Goal: Information Seeking & Learning: Learn about a topic

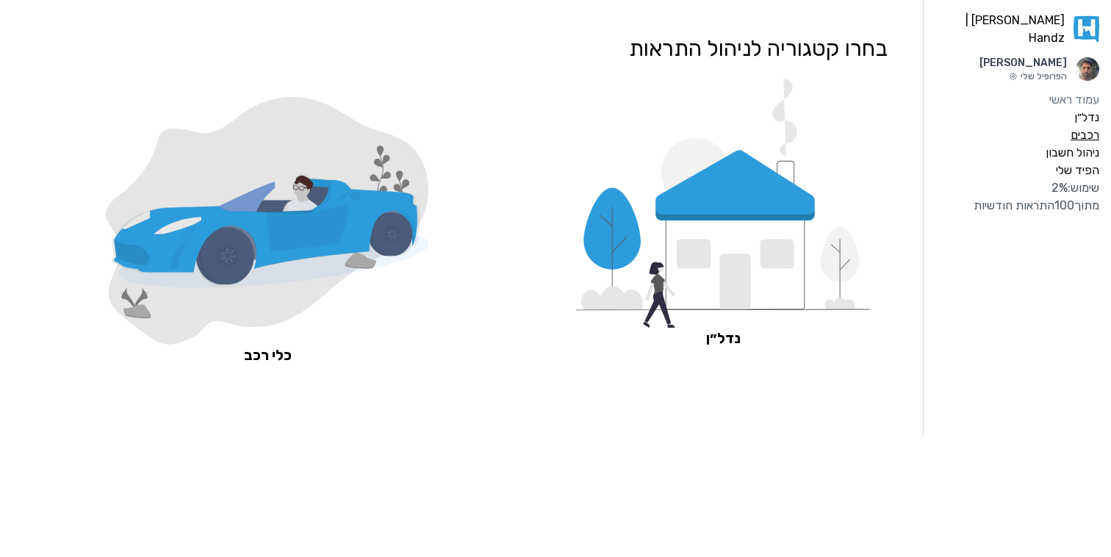
click at [1088, 127] on label "רכבים" at bounding box center [1084, 135] width 29 height 18
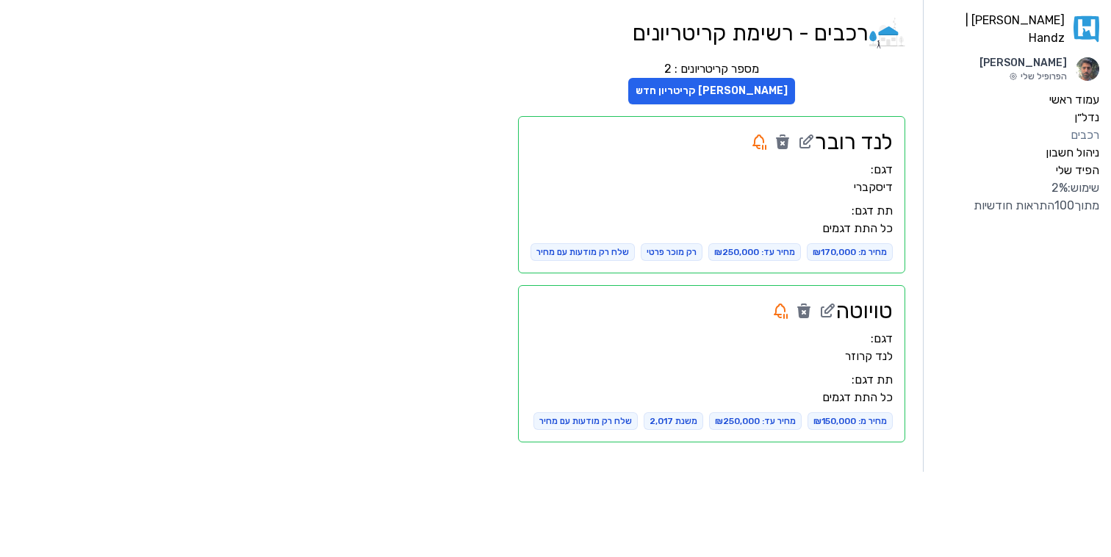
click at [847, 143] on h2 "לנד רובר" at bounding box center [854, 142] width 78 height 26
click at [1078, 91] on label "עמוד ראשי" at bounding box center [1074, 100] width 50 height 18
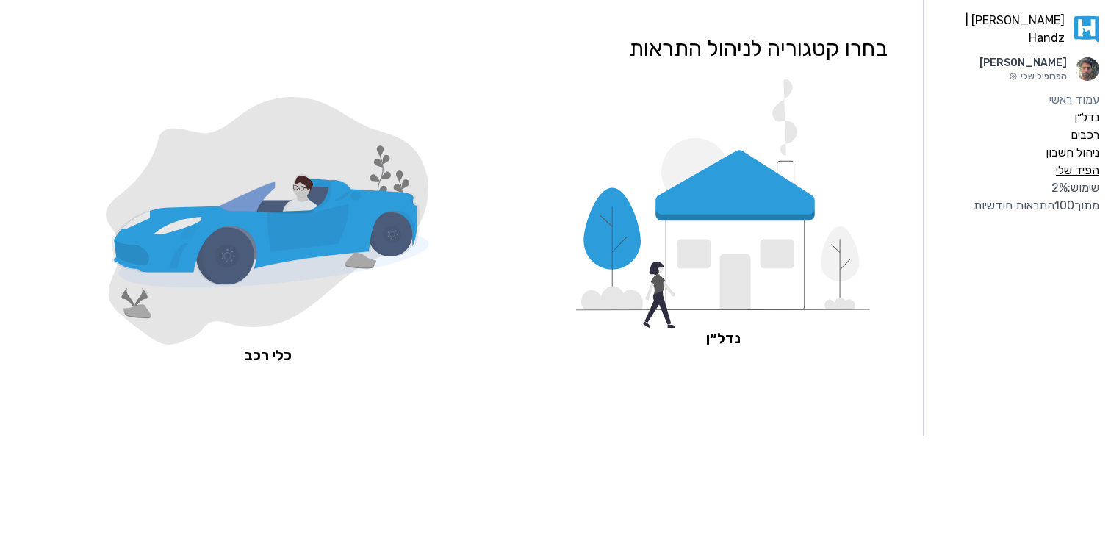
click at [1070, 162] on label "הפיד שלי" at bounding box center [1076, 171] width 43 height 18
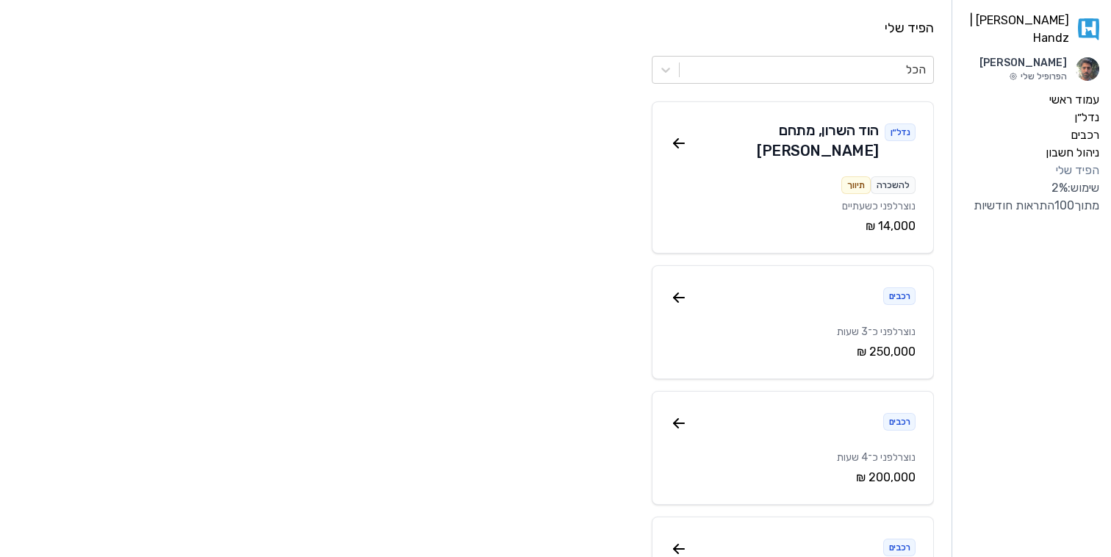
click at [907, 66] on div at bounding box center [806, 69] width 239 height 21
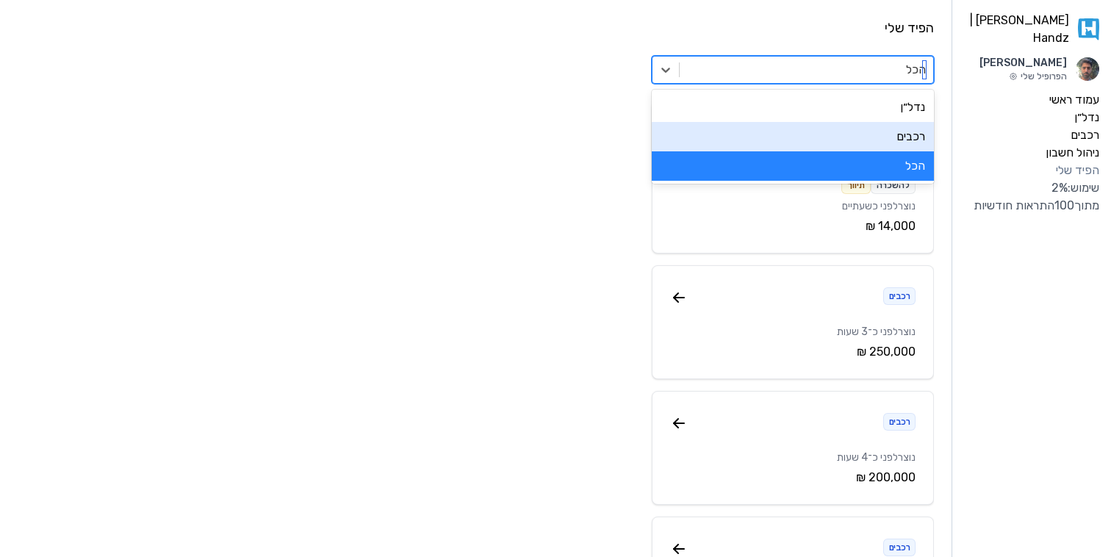
click at [898, 141] on div "רכבים" at bounding box center [792, 136] width 282 height 29
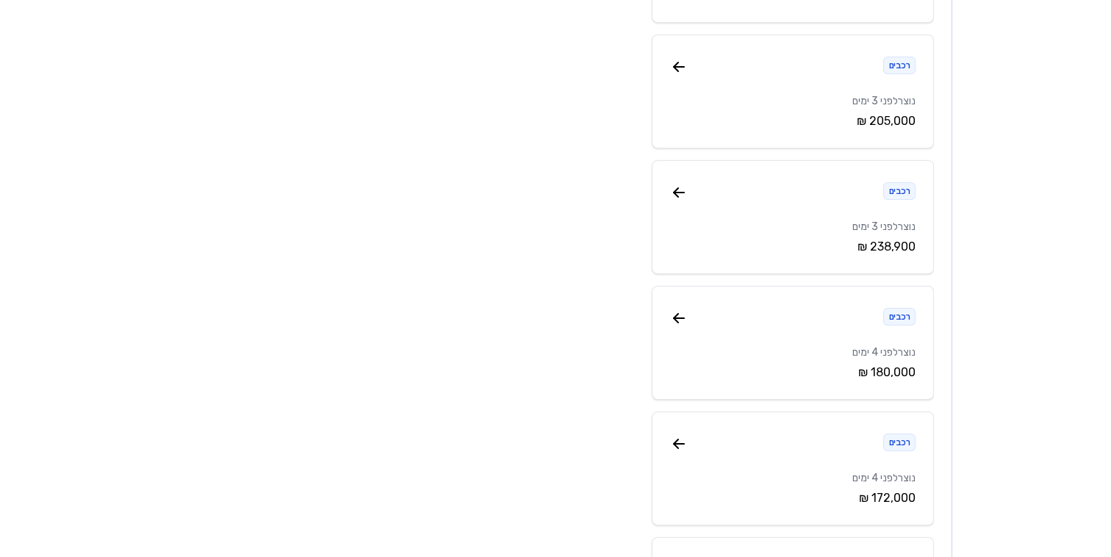
scroll to position [452, 0]
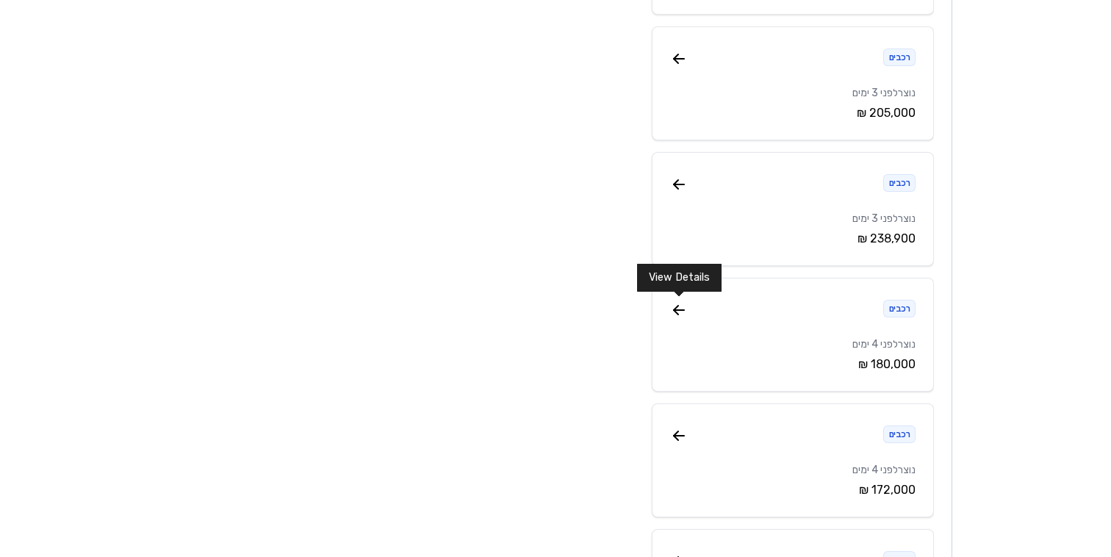
click at [678, 311] on icon at bounding box center [679, 310] width 18 height 18
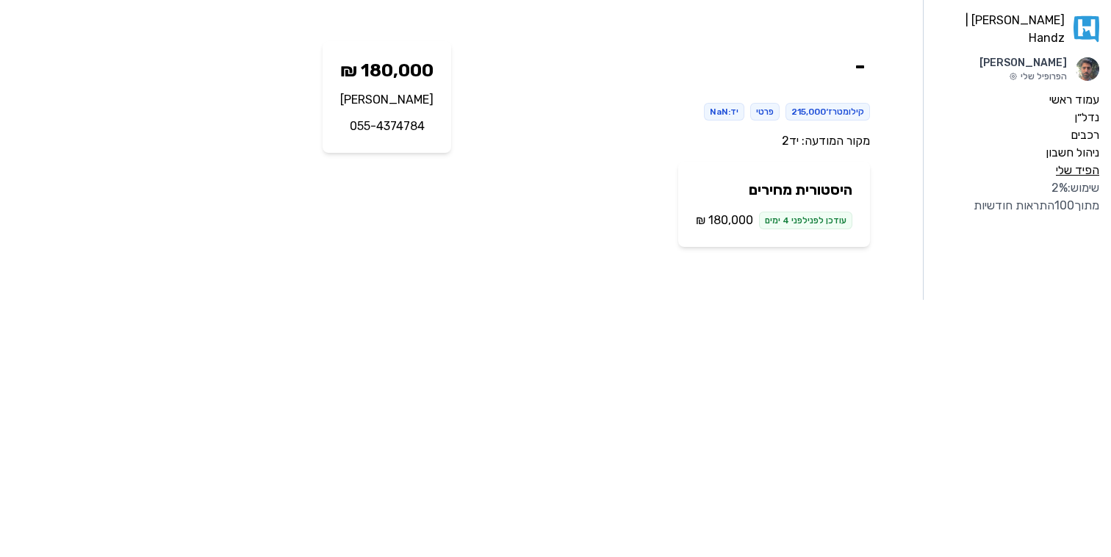
click at [1074, 166] on label "הפיד שלי" at bounding box center [1076, 171] width 43 height 18
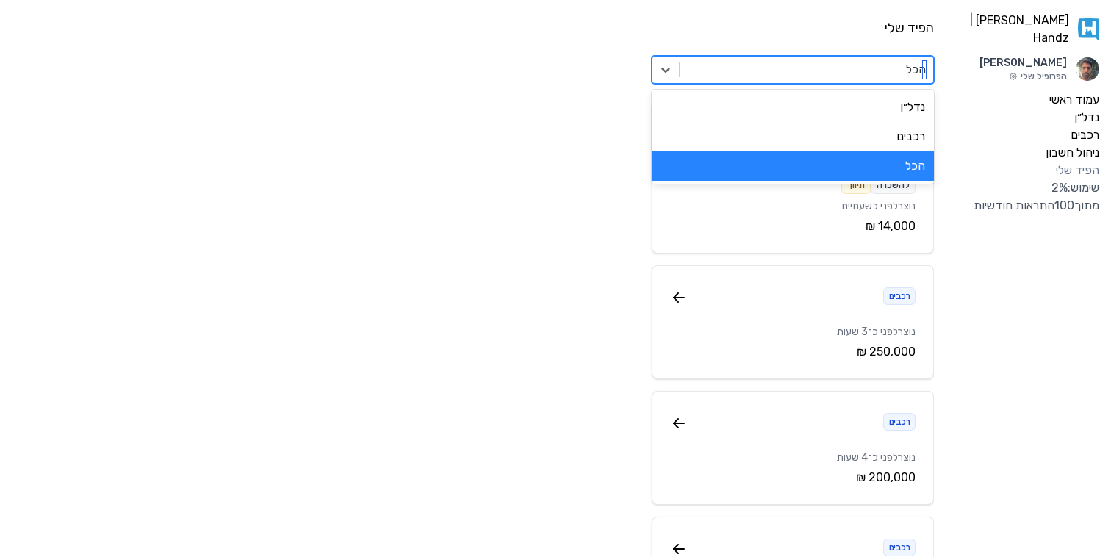
click at [863, 79] on div at bounding box center [806, 69] width 239 height 21
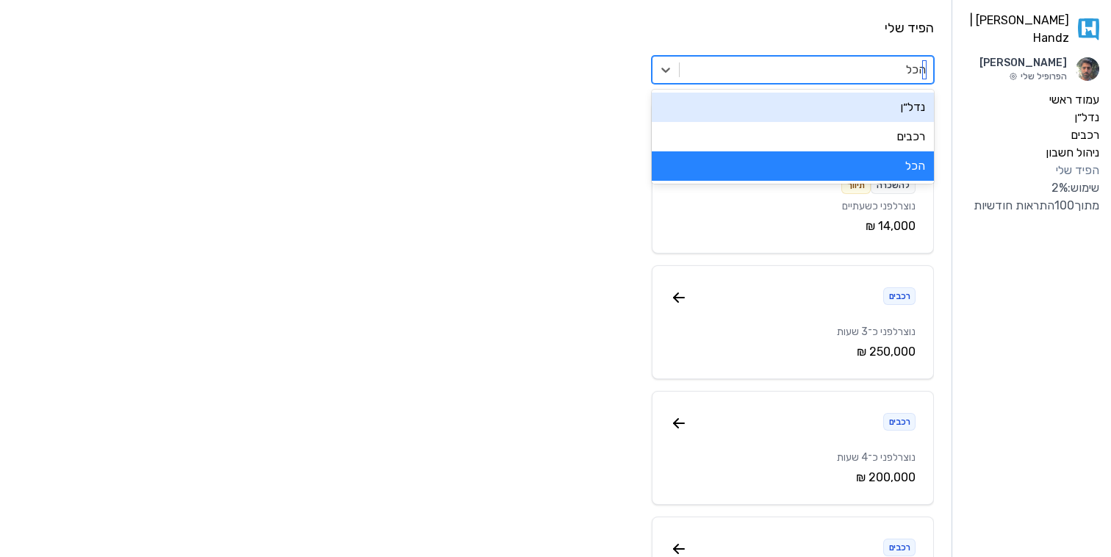
click at [867, 131] on div "רכבים" at bounding box center [792, 136] width 282 height 29
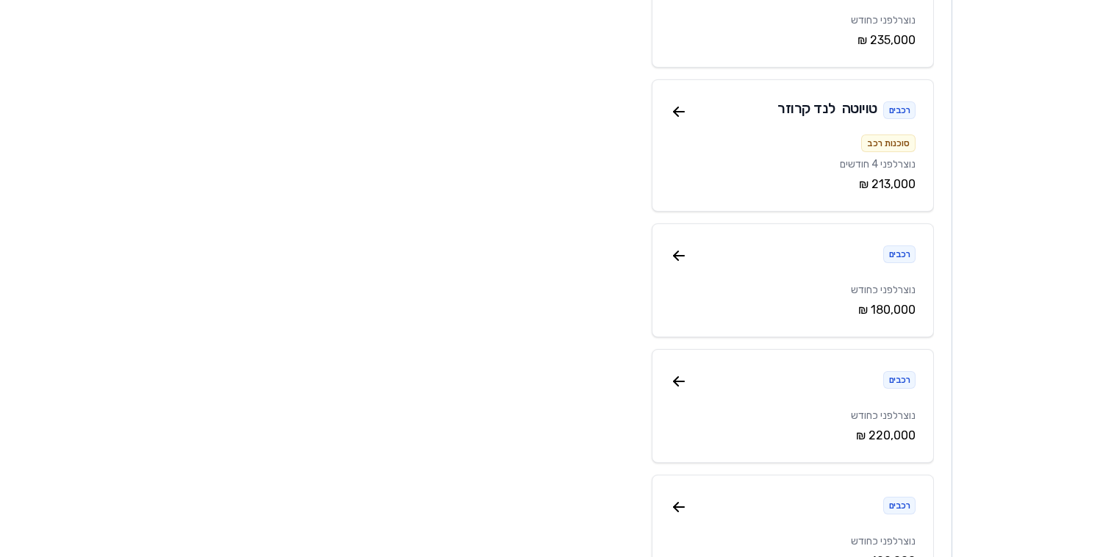
scroll to position [5928, 0]
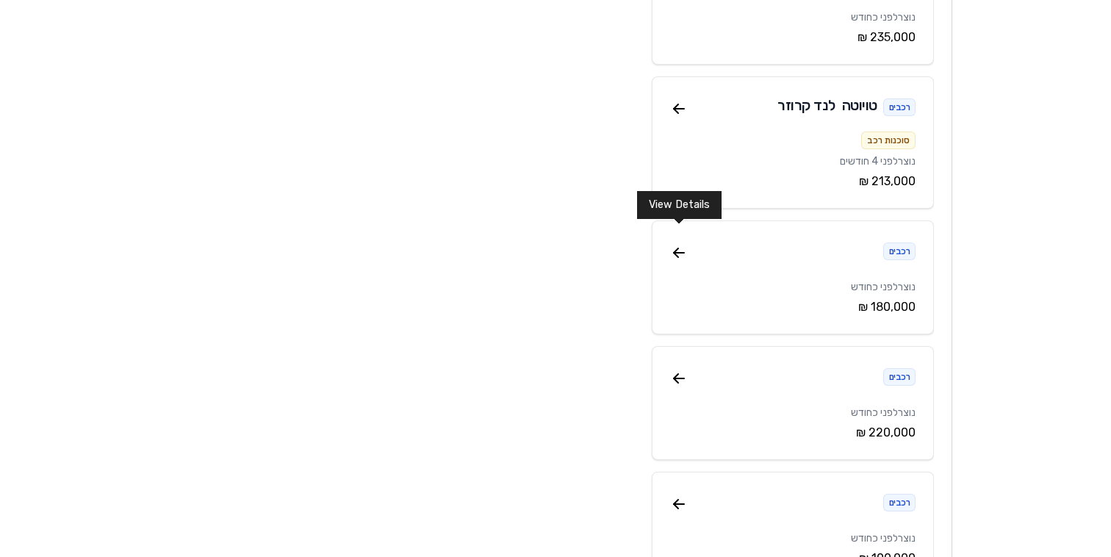
click at [678, 253] on icon at bounding box center [676, 255] width 4 height 4
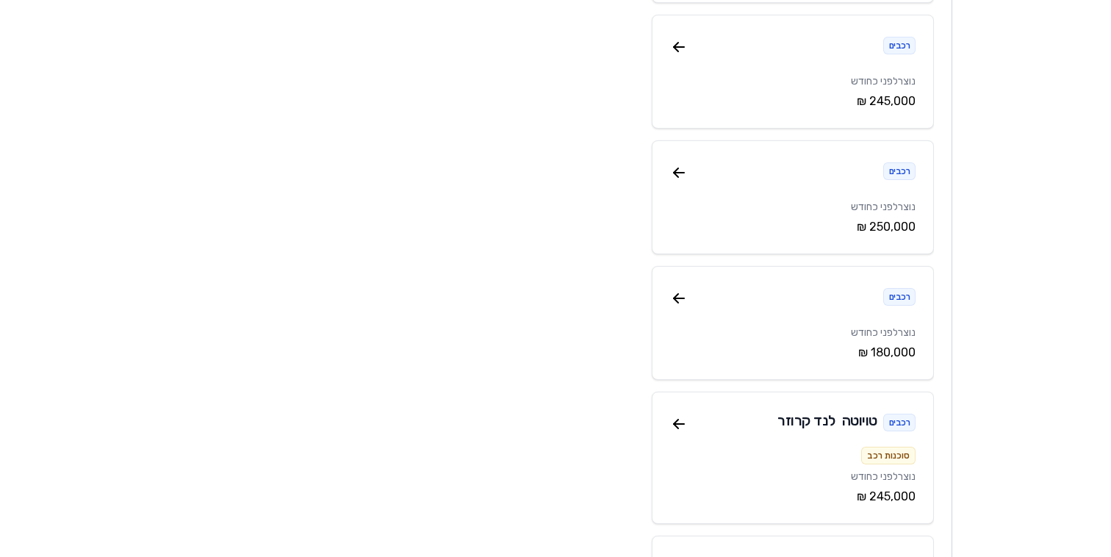
scroll to position [6587, 0]
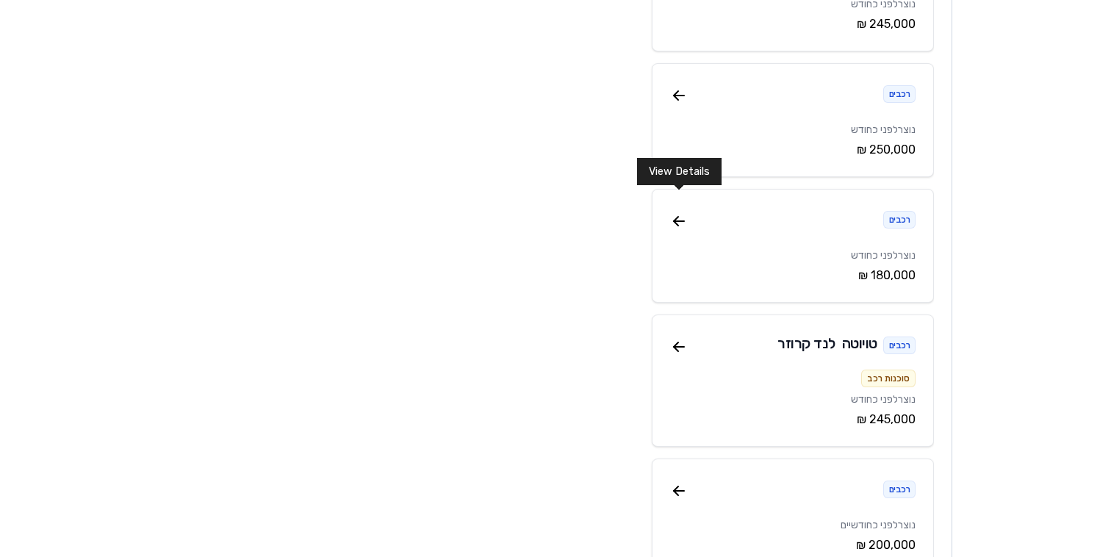
click at [681, 212] on icon at bounding box center [679, 221] width 18 height 18
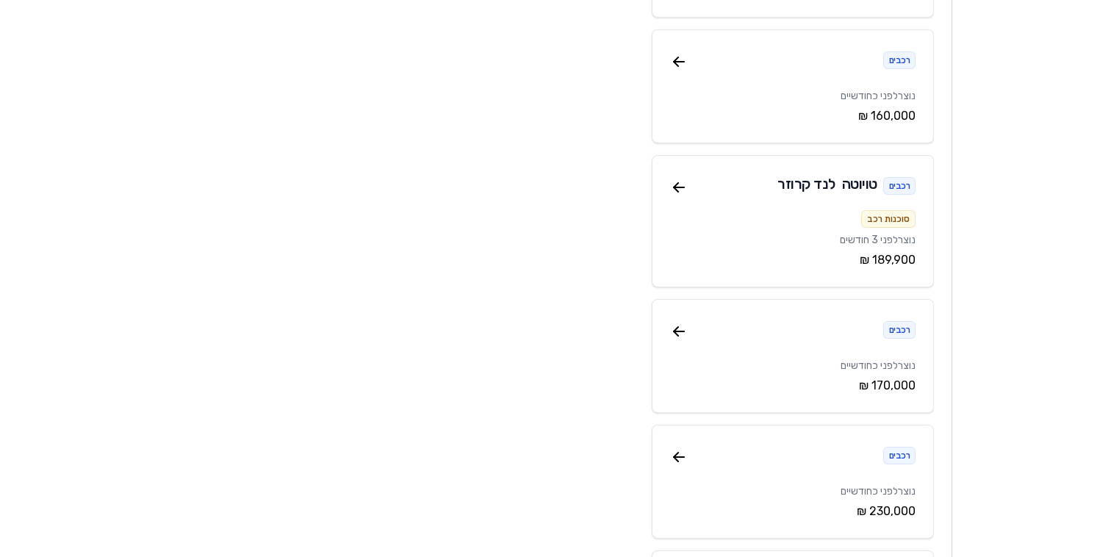
scroll to position [8969, 0]
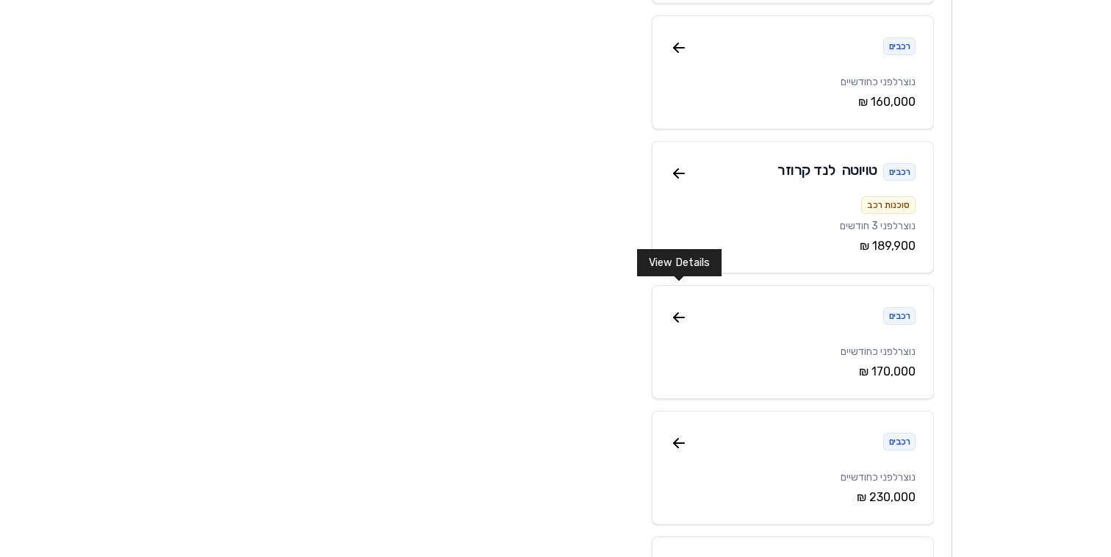
click at [678, 308] on icon at bounding box center [679, 317] width 18 height 18
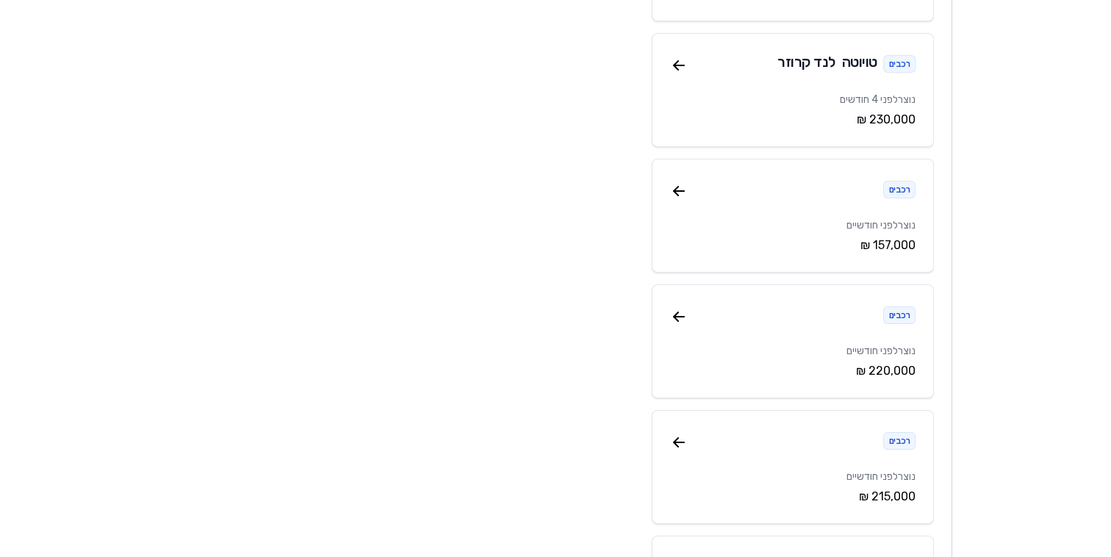
scroll to position [10988, 0]
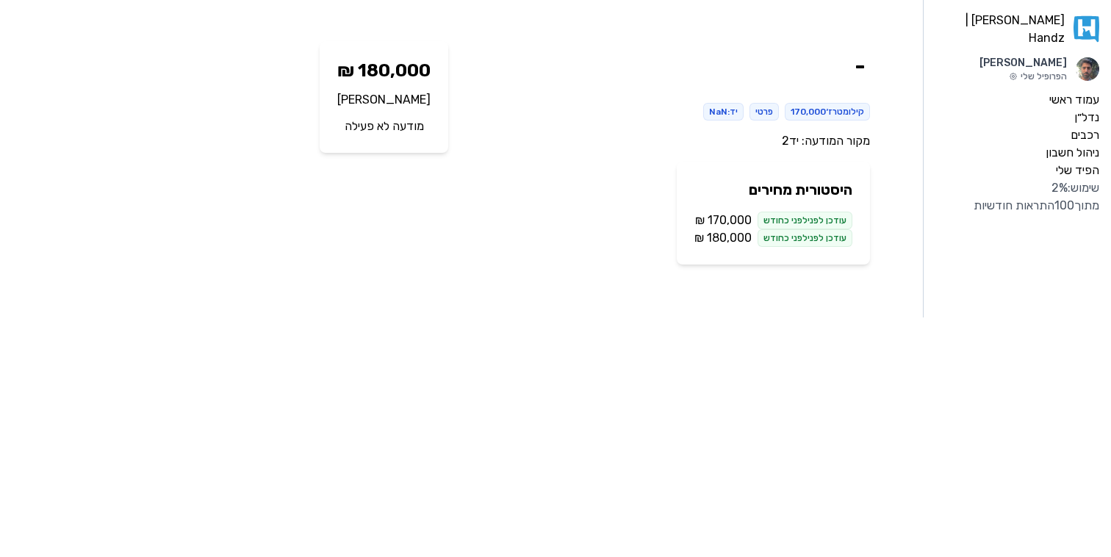
click at [792, 219] on div "עודכן לפני לפני כחודש" at bounding box center [804, 221] width 95 height 18
drag, startPoint x: 694, startPoint y: 221, endPoint x: 878, endPoint y: 278, distance: 192.1
click at [878, 278] on div "- קילומטרז׳ 170,000 פרטי יד: NaN מקור המודעה: יד2 היסטורית מחירים עודכן לפני לפ…" at bounding box center [600, 158] width 585 height 259
click at [831, 219] on div "עודכן לפני לפני כחודש" at bounding box center [804, 221] width 95 height 18
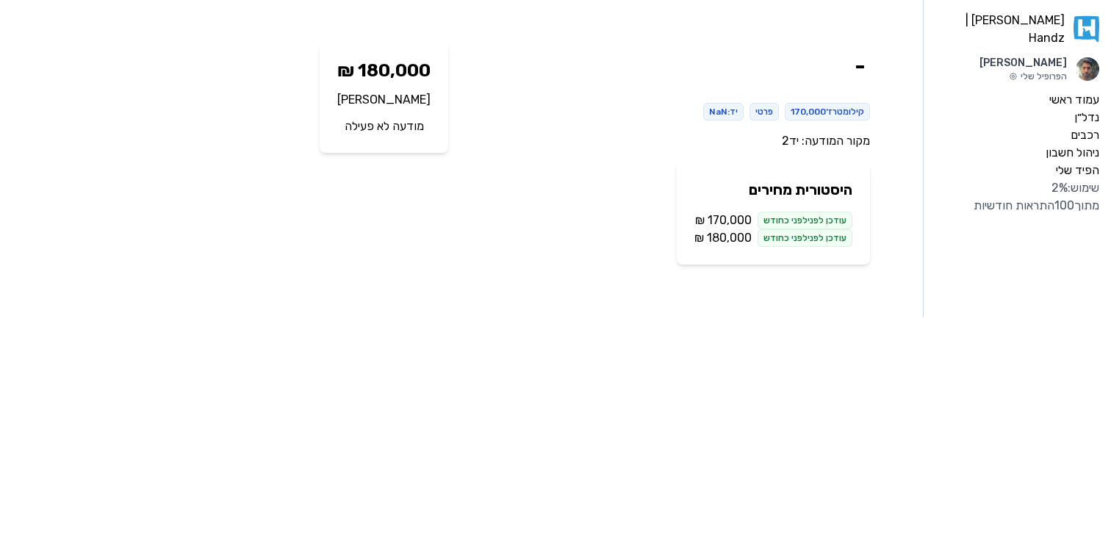
click at [859, 118] on div "קילומטרז׳ 170,000" at bounding box center [826, 112] width 85 height 18
click at [771, 185] on h2 "היסטורית מחירים" at bounding box center [773, 189] width 158 height 21
drag, startPoint x: 405, startPoint y: 100, endPoint x: 365, endPoint y: 97, distance: 39.8
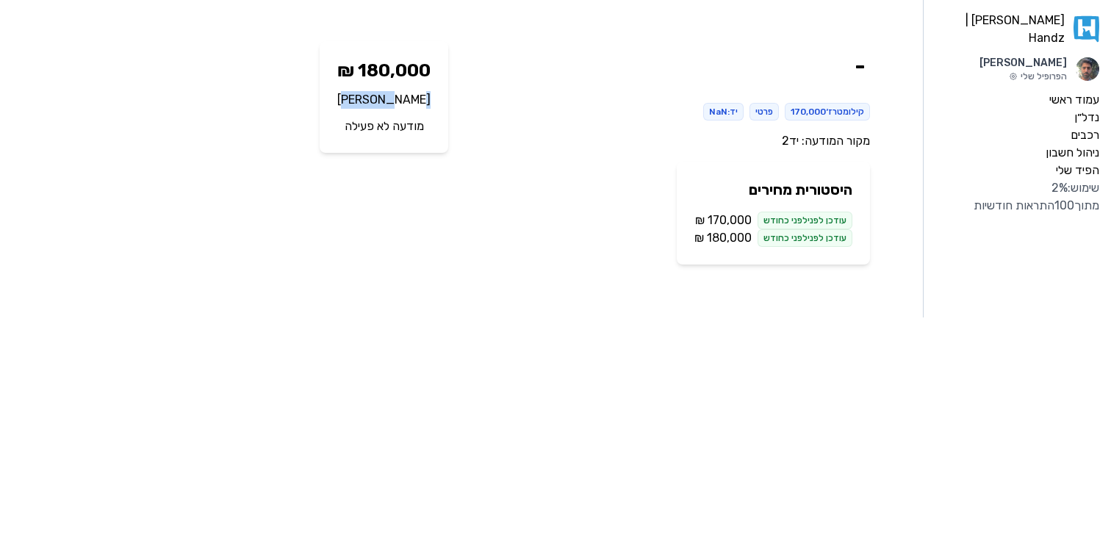
click at [365, 97] on p "דוד אורן" at bounding box center [383, 100] width 93 height 18
